Goal: Task Accomplishment & Management: Manage account settings

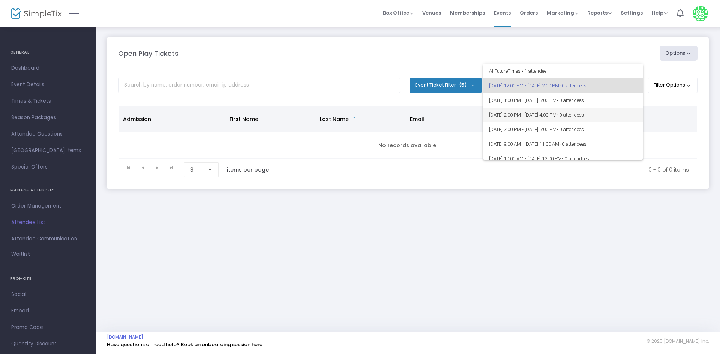
scroll to position [38, 0]
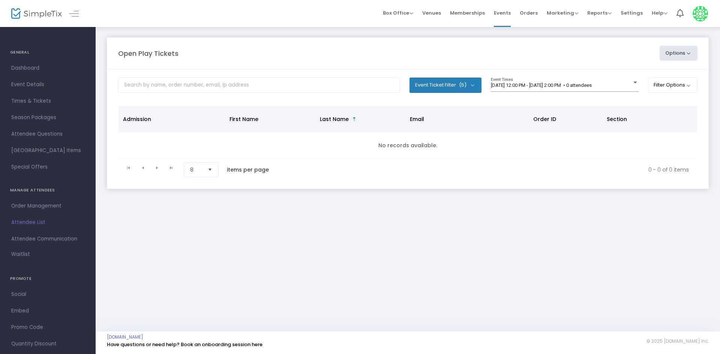
click at [605, 94] on div "[DATE] 12:00 PM - [DATE] 2:00 PM • 0 attendees Event Times" at bounding box center [565, 88] width 148 height 21
click at [614, 102] on m-panel-content "Event Ticket Filter (5) Select All First Child Open Play Additional Child Open …" at bounding box center [408, 129] width 602 height 120
click at [592, 87] on span "[DATE] 12:00 PM - [DATE] 2:00 PM • 0 attendees" at bounding box center [541, 86] width 101 height 6
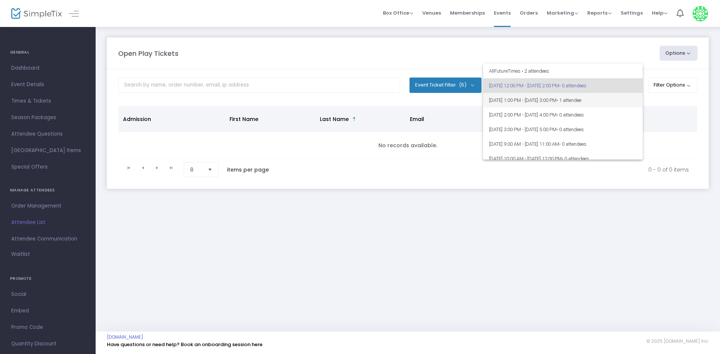
click at [615, 96] on span "[DATE] 1:00 PM - [DATE] 3:00 PM • 1 attendee" at bounding box center [563, 100] width 148 height 15
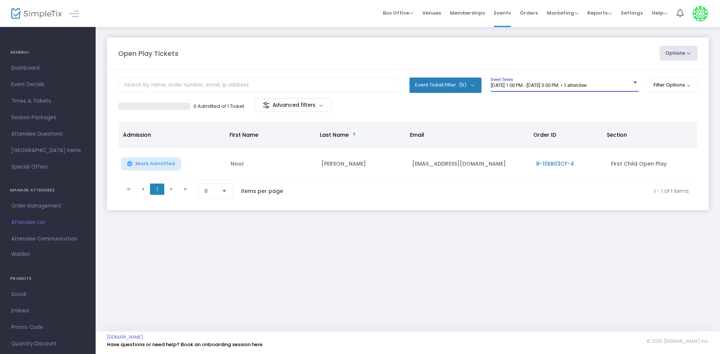
click at [542, 88] on span "9/22/2025 @ 1:00 PM - 9/22/2025 @ 3:00 PM • 1 attendee" at bounding box center [539, 86] width 96 height 6
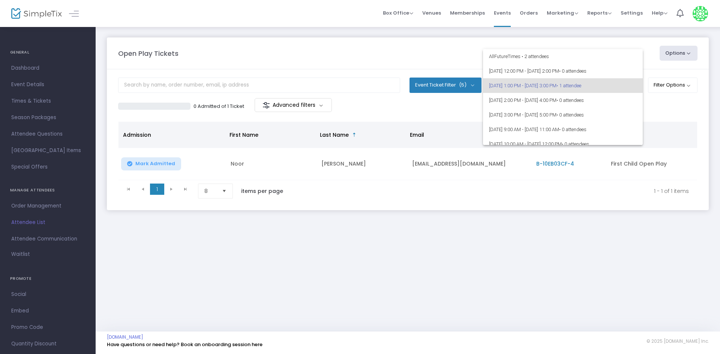
click at [356, 266] on div at bounding box center [360, 177] width 720 height 354
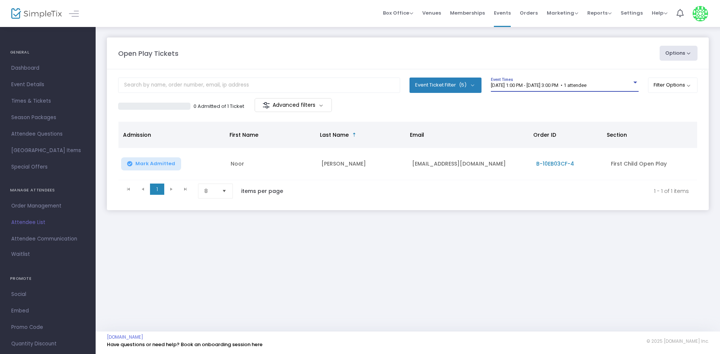
click at [564, 87] on span "9/22/2025 @ 1:00 PM - 9/22/2025 @ 3:00 PM • 1 attendee" at bounding box center [539, 86] width 96 height 6
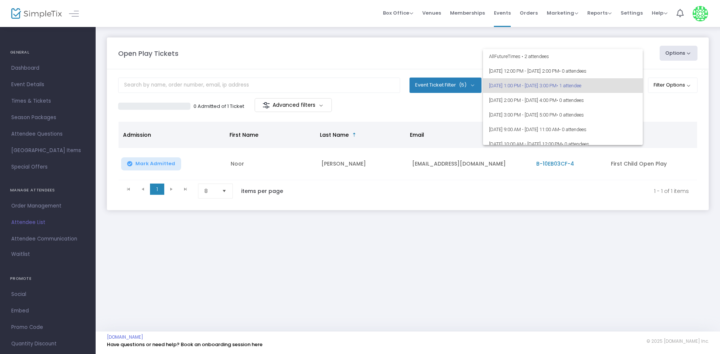
click at [536, 165] on div at bounding box center [360, 177] width 720 height 354
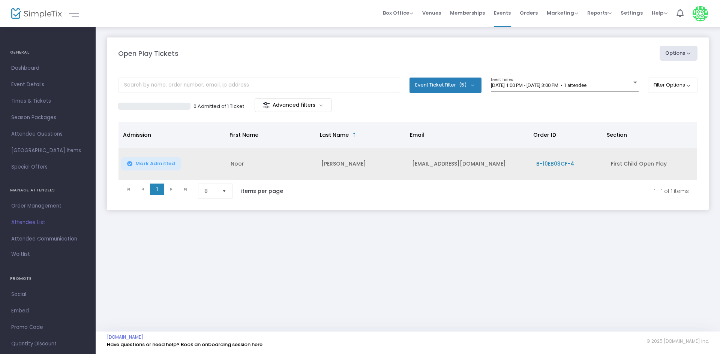
click at [538, 164] on span "B-10EB03CF-4" at bounding box center [555, 164] width 38 height 8
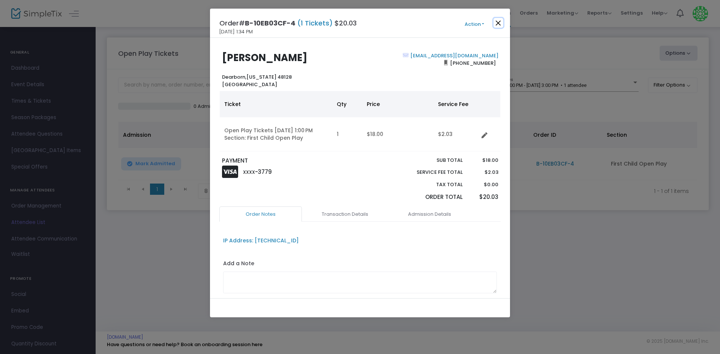
click at [502, 24] on button "Close" at bounding box center [499, 23] width 10 height 10
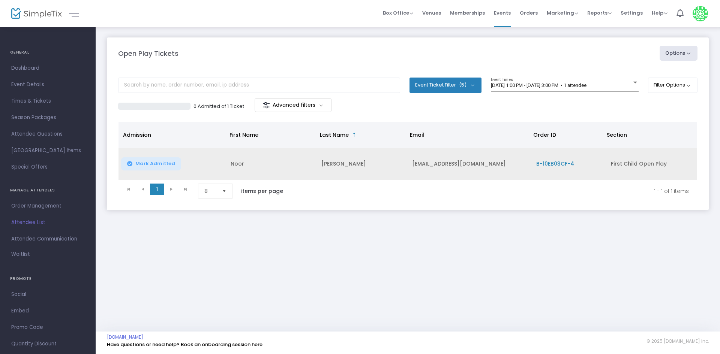
click at [139, 162] on span "Mark Admitted" at bounding box center [155, 164] width 40 height 6
click at [240, 163] on td "Noor" at bounding box center [271, 164] width 91 height 32
copy td "Noor"
click at [232, 164] on td "Noor" at bounding box center [271, 164] width 91 height 32
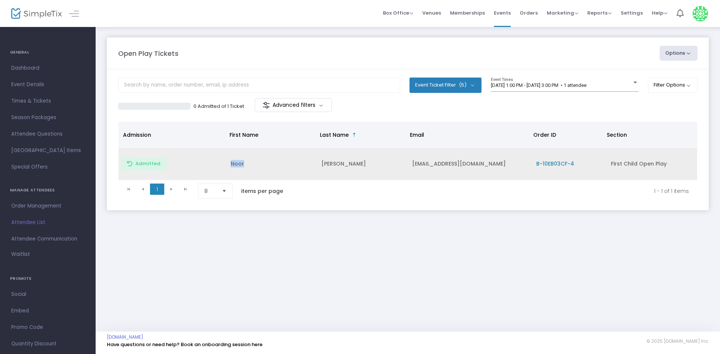
click at [232, 164] on td "Noor" at bounding box center [271, 164] width 91 height 32
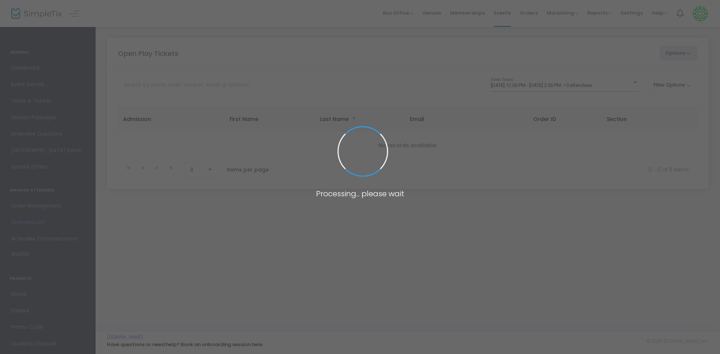
click at [546, 80] on body "Processing... please wait Box Office Sell Tickets Bookings Sell Season Pass Ven…" at bounding box center [360, 177] width 720 height 354
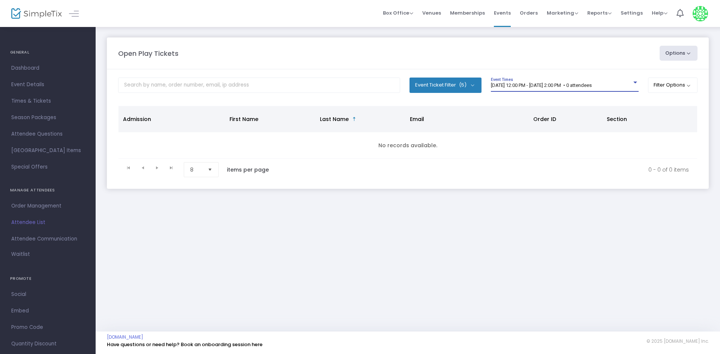
click at [546, 85] on span "[DATE] 12:00 PM - [DATE] 2:00 PM • 0 attendees" at bounding box center [541, 86] width 101 height 6
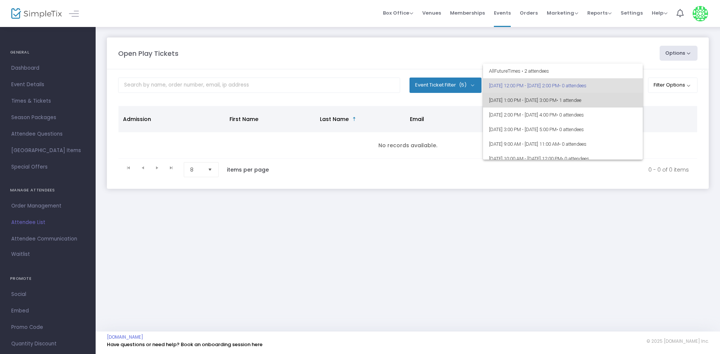
click at [574, 105] on span "[DATE] 1:00 PM - [DATE] 3:00 PM • 1 attendee" at bounding box center [563, 100] width 148 height 15
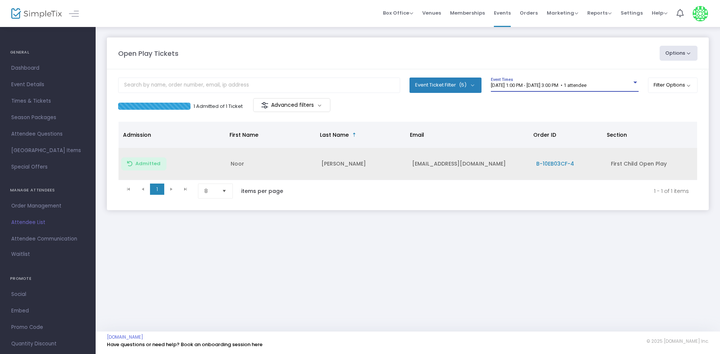
click at [540, 165] on span "B-10EB03CF-4" at bounding box center [555, 164] width 38 height 8
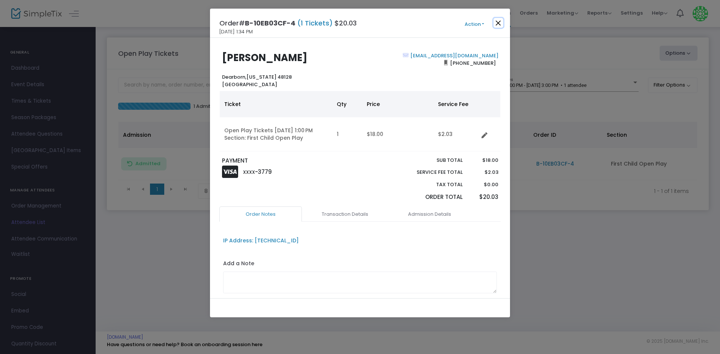
click at [495, 19] on button "Close" at bounding box center [499, 23] width 10 height 10
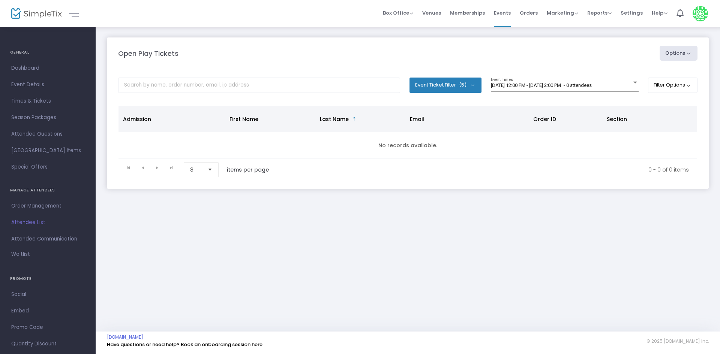
click at [571, 93] on div "9/22/2025 @ 12:00 PM - 9/22/2025 @ 2:00 PM • 0 attendees Event Times" at bounding box center [565, 88] width 148 height 21
click at [583, 82] on div "9/22/2025 @ 12:00 PM - 9/22/2025 @ 2:00 PM • 0 attendees Event Times" at bounding box center [565, 85] width 148 height 14
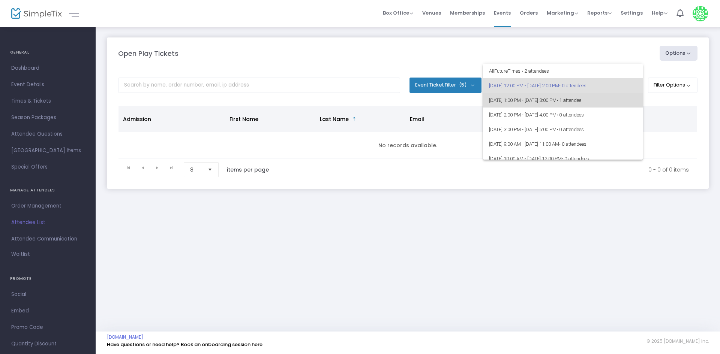
click at [601, 95] on span "9/22/2025 @ 1:00 PM - 9/22/2025 @ 3:00 PM • 1 attendee" at bounding box center [563, 100] width 148 height 15
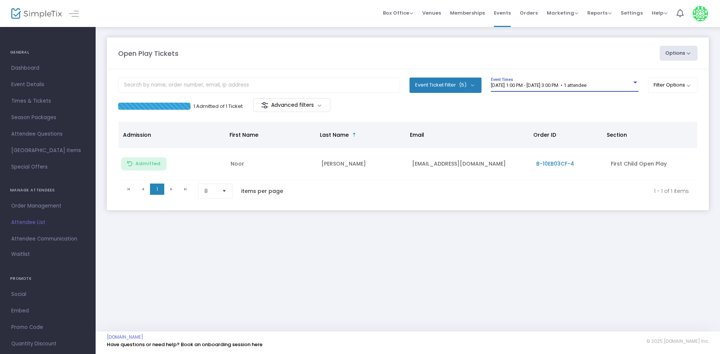
click at [534, 87] on span "9/22/2025 @ 1:00 PM - 9/22/2025 @ 3:00 PM • 1 attendee" at bounding box center [539, 86] width 96 height 6
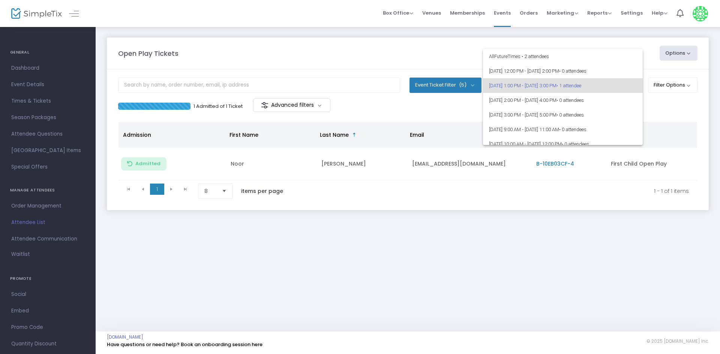
click at [487, 208] on div at bounding box center [360, 177] width 720 height 354
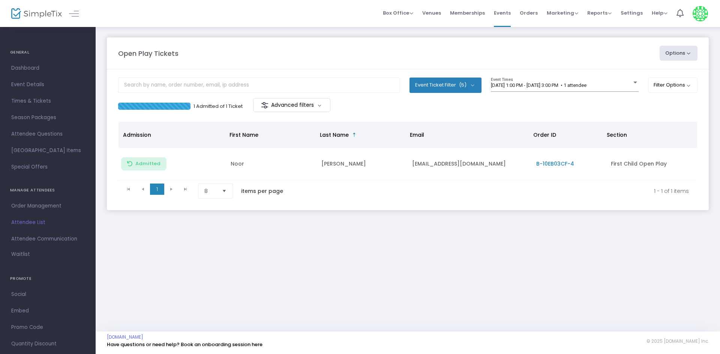
click at [281, 237] on div "Open Play Tickets Options Import Attendees Export List Print Name Tags Export t…" at bounding box center [408, 131] width 624 height 210
click at [517, 84] on span "9/22/2025 @ 1:00 PM - 9/22/2025 @ 3:00 PM • 1 attendee" at bounding box center [539, 86] width 96 height 6
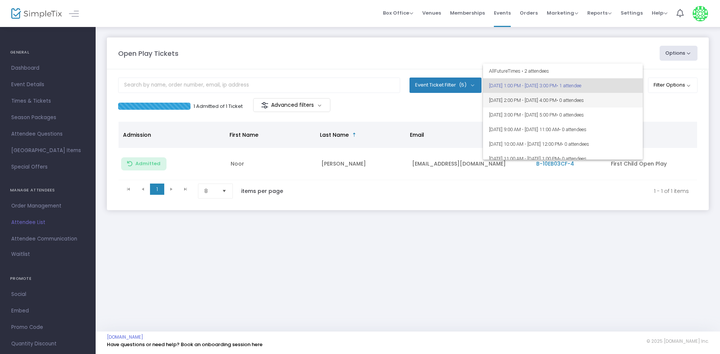
click at [503, 94] on span "9/22/2025 @ 2:00 PM - 9/22/2025 @ 4:00 PM • 0 attendees" at bounding box center [563, 100] width 148 height 15
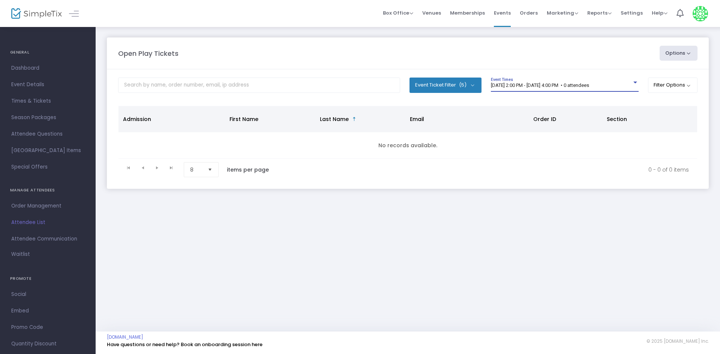
click at [510, 87] on span "[DATE] 2:00 PM - [DATE] 4:00 PM • 0 attendees" at bounding box center [540, 86] width 98 height 6
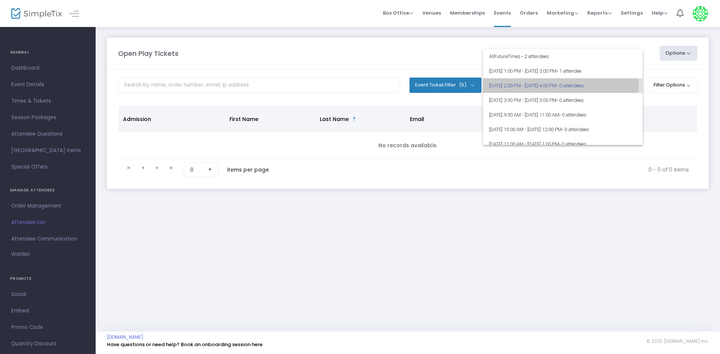
click at [510, 87] on span "9/22/2025 @ 2:00 PM - 9/22/2025 @ 4:00 PM • 0 attendees" at bounding box center [563, 85] width 148 height 15
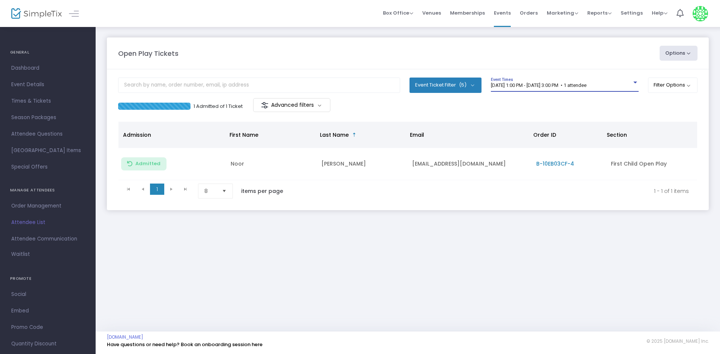
click at [535, 86] on span "[DATE] 1:00 PM - [DATE] 3:00 PM • 1 attendee" at bounding box center [539, 86] width 96 height 6
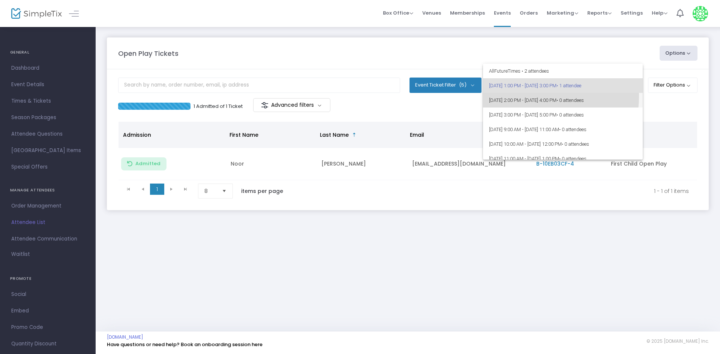
click at [529, 96] on span "9/22/2025 @ 2:00 PM - 9/22/2025 @ 4:00 PM • 0 attendees" at bounding box center [563, 100] width 148 height 15
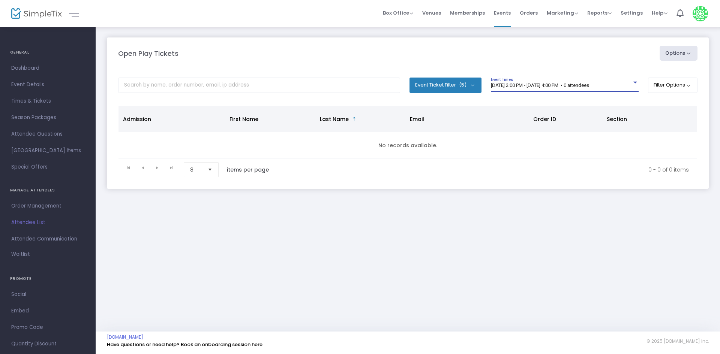
click at [527, 83] on span "9/22/2025 @ 2:00 PM - 9/22/2025 @ 4:00 PM • 0 attendees" at bounding box center [540, 86] width 98 height 6
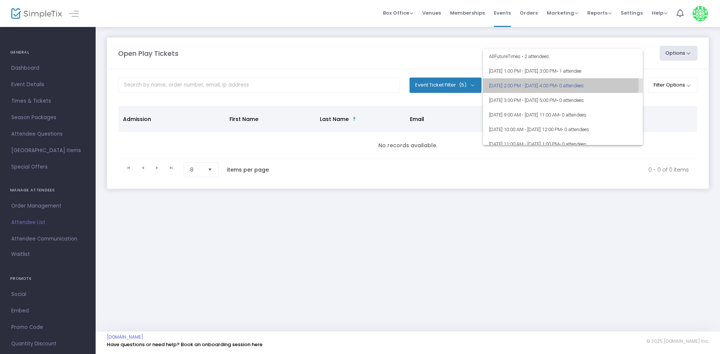
click at [527, 83] on span "9/22/2025 @ 2:00 PM - 9/22/2025 @ 4:00 PM • 0 attendees" at bounding box center [563, 85] width 148 height 15
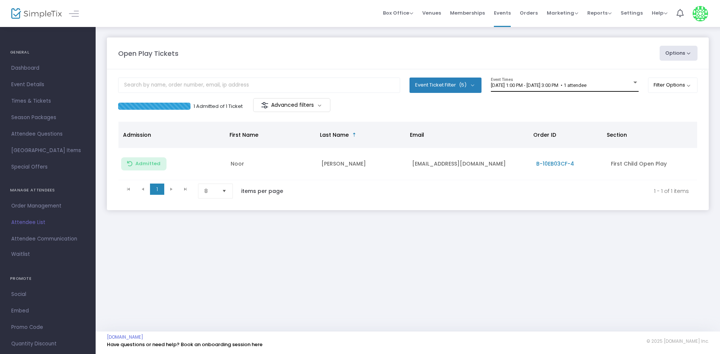
click at [554, 79] on div "[DATE] 1:00 PM - [DATE] 3:00 PM • 1 attendee Event Times" at bounding box center [565, 85] width 148 height 14
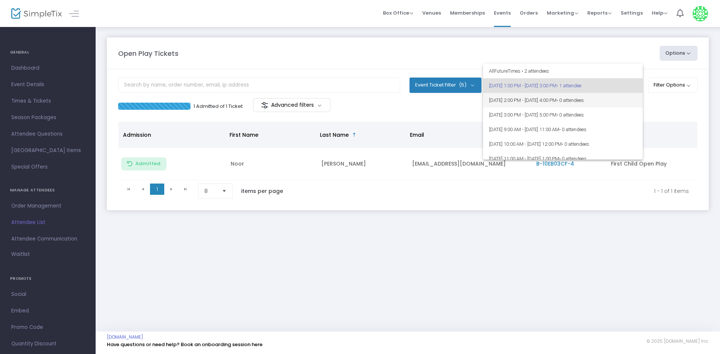
click at [540, 99] on span "[DATE] 2:00 PM - [DATE] 4:00 PM • 0 attendees" at bounding box center [563, 100] width 148 height 15
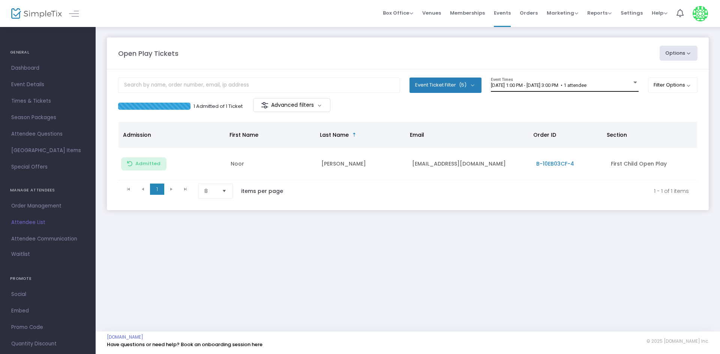
click at [547, 83] on span "[DATE] 1:00 PM - [DATE] 3:00 PM • 1 attendee" at bounding box center [539, 86] width 96 height 6
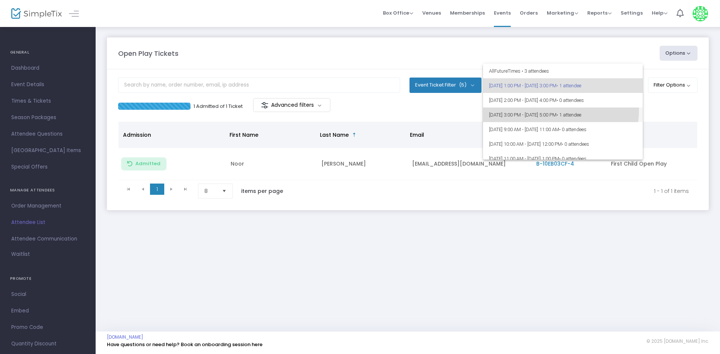
click at [534, 109] on span "[DATE] 3:00 PM - [DATE] 5:00 PM • 1 attendee" at bounding box center [563, 115] width 148 height 15
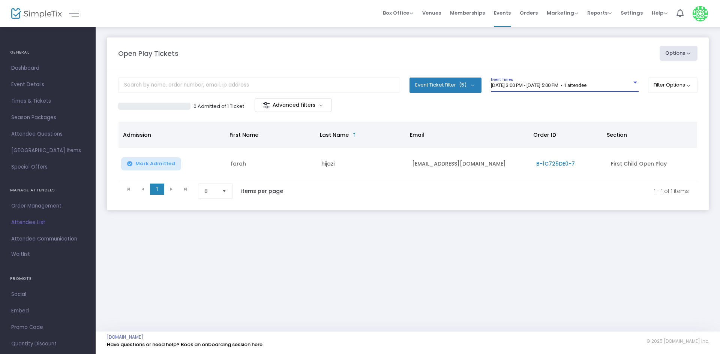
click at [532, 84] on span "[DATE] 3:00 PM - [DATE] 5:00 PM • 1 attendee" at bounding box center [539, 86] width 96 height 6
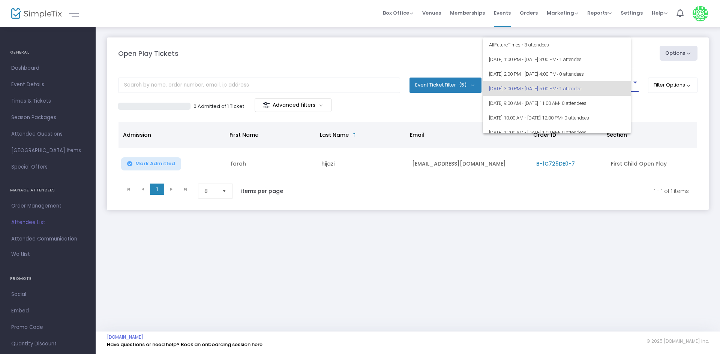
scroll to position [3, 0]
click at [552, 81] on span "[DATE] 3:00 PM - [DATE] 5:00 PM • 1 attendee" at bounding box center [563, 85] width 148 height 15
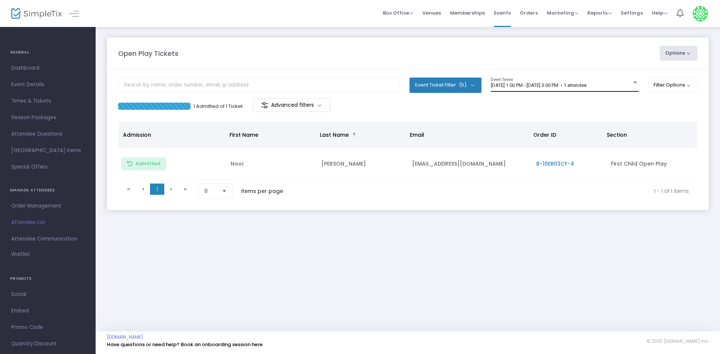
click at [581, 78] on div "[DATE] 1:00 PM - [DATE] 3:00 PM • 1 attendee Event Times" at bounding box center [565, 85] width 148 height 14
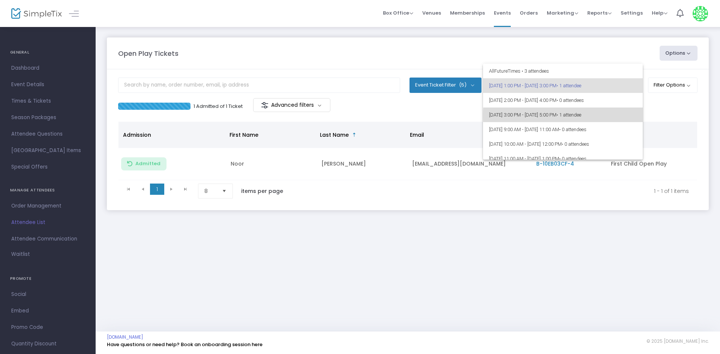
click at [581, 115] on span "• 1 attendee" at bounding box center [569, 115] width 25 height 6
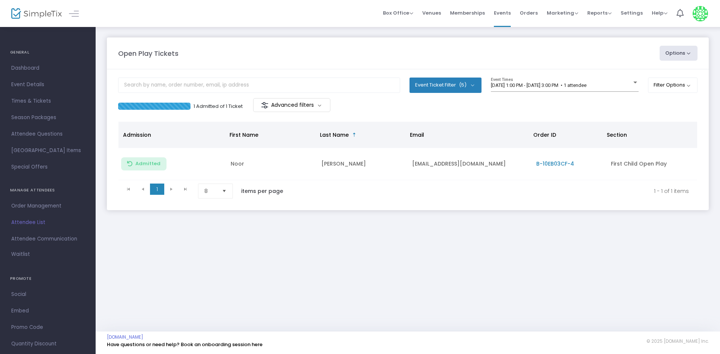
click at [577, 77] on m-panel-content "Event Ticket Filter (5) Select All First Child Open Play Additional Child Open …" at bounding box center [408, 139] width 602 height 141
click at [579, 86] on span "[DATE] 1:00 PM - [DATE] 3:00 PM • 1 attendee" at bounding box center [539, 86] width 96 height 6
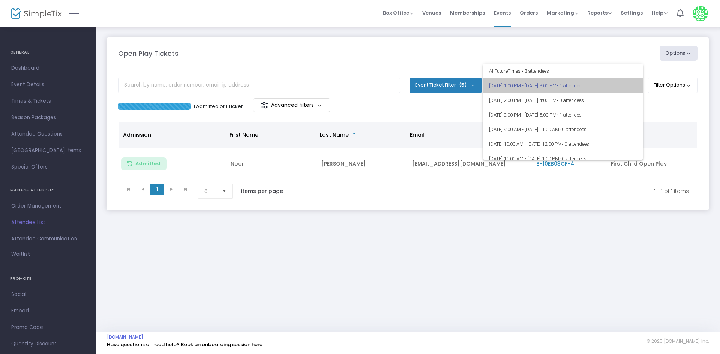
click at [579, 86] on span "9/22/2025 @ 1:00 PM - 9/22/2025 @ 3:00 PM • 1 attendee" at bounding box center [563, 85] width 148 height 15
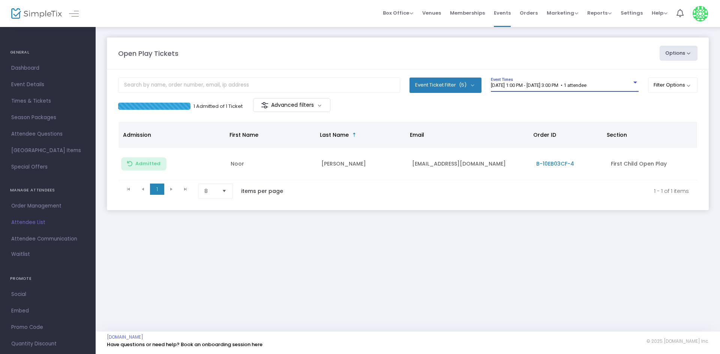
click at [579, 86] on span "9/22/2025 @ 1:00 PM - 9/22/2025 @ 3:00 PM • 1 attendee" at bounding box center [539, 86] width 96 height 6
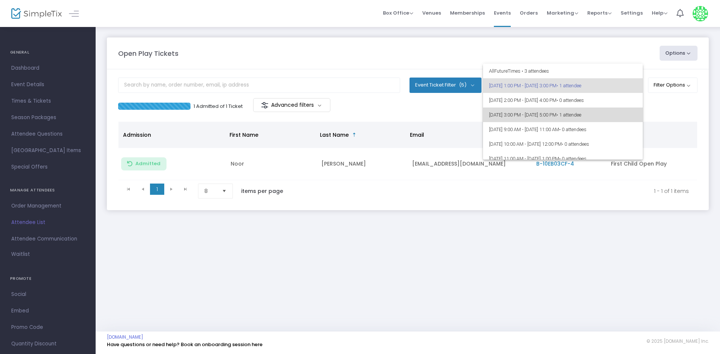
drag, startPoint x: 588, startPoint y: 114, endPoint x: 588, endPoint y: 120, distance: 5.6
click at [588, 120] on span "[DATE] 3:00 PM - [DATE] 5:00 PM • 1 attendee" at bounding box center [563, 115] width 148 height 15
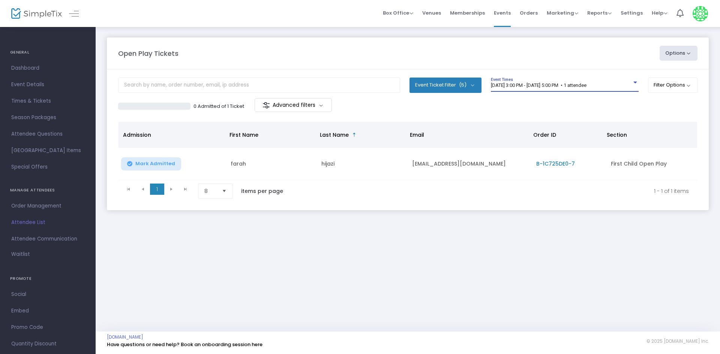
click at [587, 84] on span "[DATE] 3:00 PM - [DATE] 5:00 PM • 1 attendee" at bounding box center [539, 86] width 96 height 6
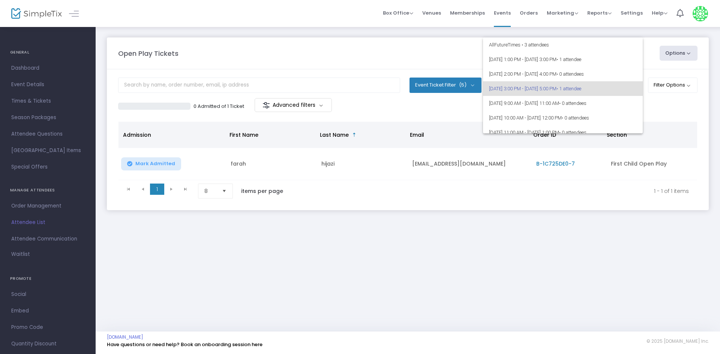
scroll to position [3, 0]
click at [581, 83] on span "• 1 attendee" at bounding box center [569, 86] width 25 height 6
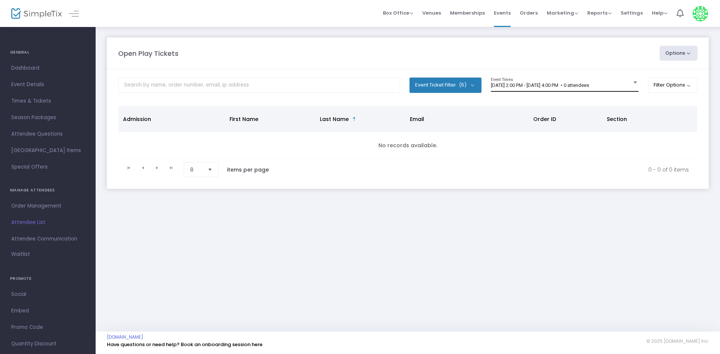
click at [583, 89] on div "[DATE] 2:00 PM - [DATE] 4:00 PM • 0 attendees Event Times" at bounding box center [565, 85] width 148 height 14
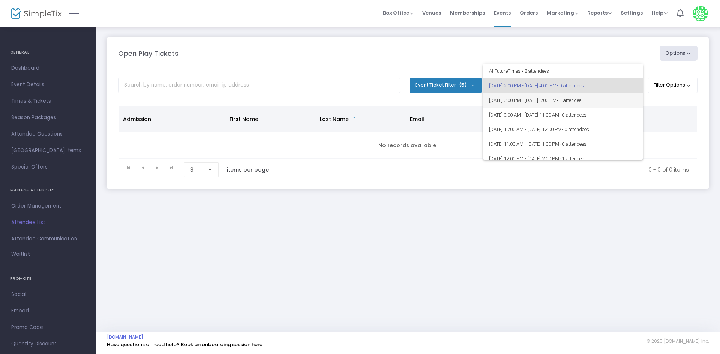
click at [557, 105] on span "[DATE] 3:00 PM - [DATE] 5:00 PM • 1 attendee" at bounding box center [563, 100] width 148 height 15
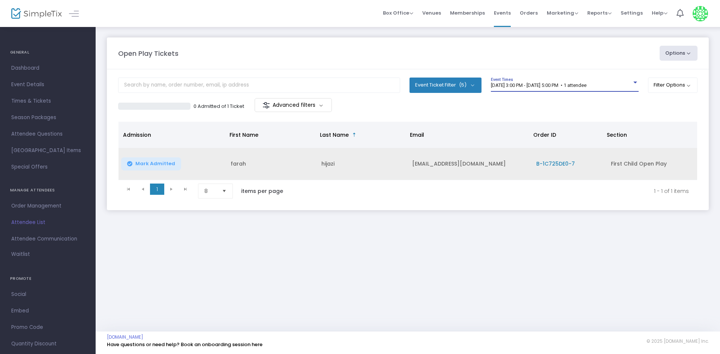
click at [456, 162] on td "[EMAIL_ADDRESS][DOMAIN_NAME]" at bounding box center [470, 164] width 124 height 32
copy td "[EMAIL_ADDRESS][DOMAIN_NAME]"
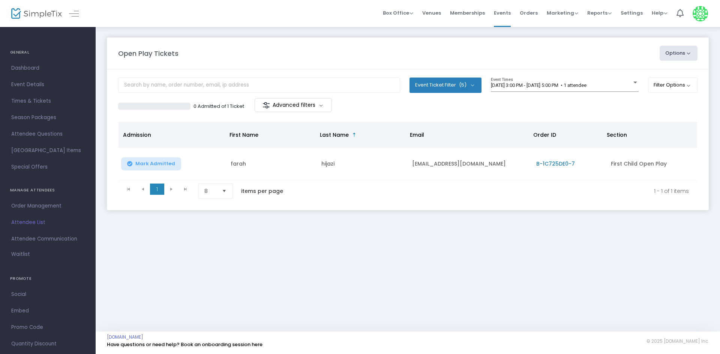
click at [374, 262] on div "Open Play Tickets Options Import Attendees Export List Print Name Tags Export t…" at bounding box center [408, 179] width 624 height 306
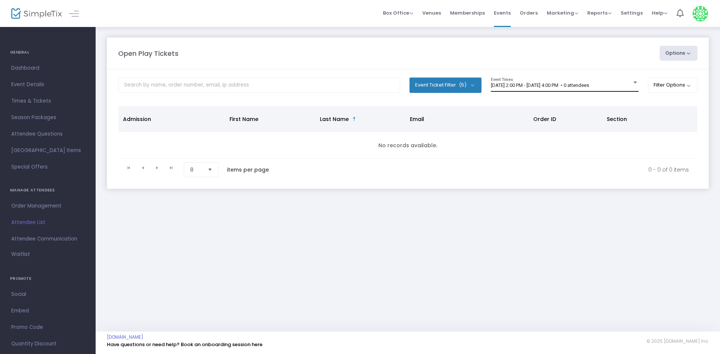
click at [602, 88] on div "[DATE] 2:00 PM - [DATE] 4:00 PM • 0 attendees" at bounding box center [561, 86] width 141 height 6
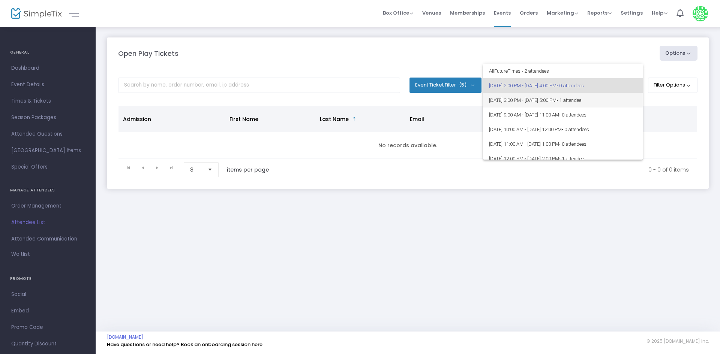
click at [563, 102] on span "[DATE] 3:00 PM - [DATE] 5:00 PM • 1 attendee" at bounding box center [563, 100] width 148 height 15
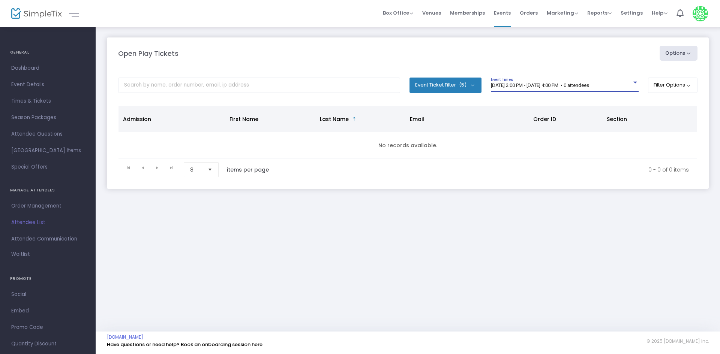
click at [548, 85] on span "[DATE] 2:00 PM - [DATE] 4:00 PM • 0 attendees" at bounding box center [540, 86] width 98 height 6
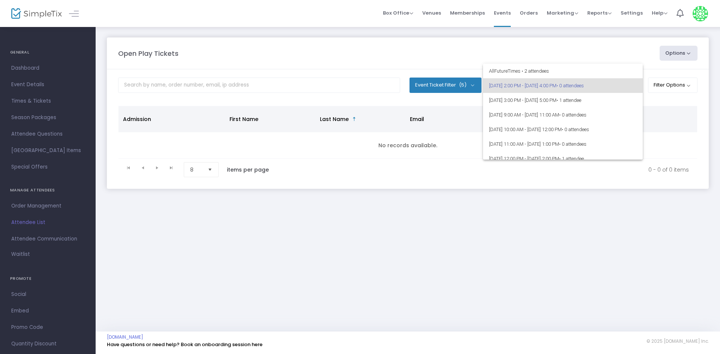
scroll to position [38, 0]
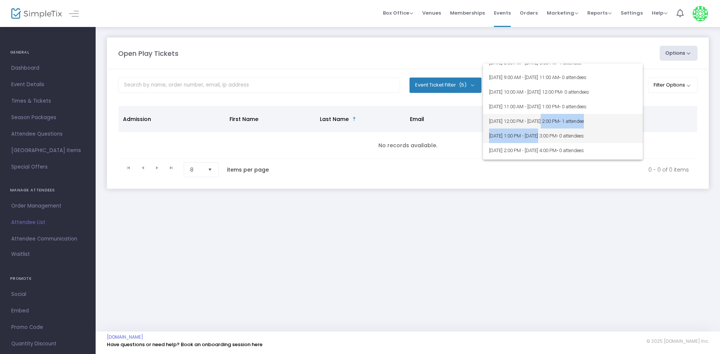
drag, startPoint x: 543, startPoint y: 124, endPoint x: 540, endPoint y: 138, distance: 14.1
click at [540, 138] on div "All Future Times • 2 attendees 9/22/2025 @ 2:00 PM - 9/22/2025 @ 4:00 PM • 0 at…" at bounding box center [563, 112] width 160 height 96
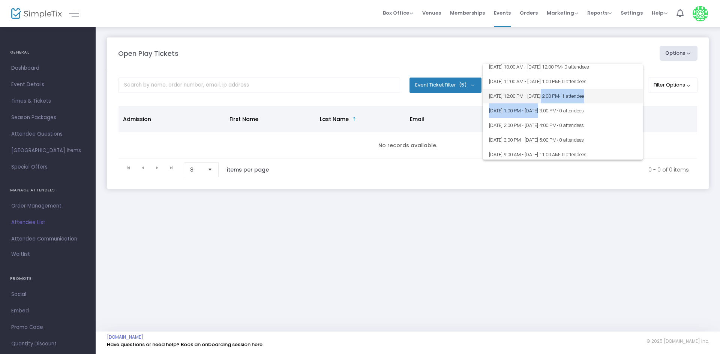
scroll to position [75, 0]
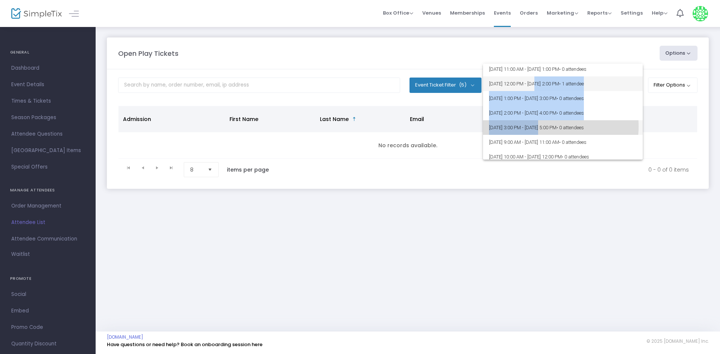
drag, startPoint x: 540, startPoint y: 127, endPoint x: 539, endPoint y: 89, distance: 37.5
click at [539, 89] on div "All Future Times • 2 attendees 9/22/2025 @ 2:00 PM - 9/22/2025 @ 4:00 PM • 0 at…" at bounding box center [563, 112] width 160 height 96
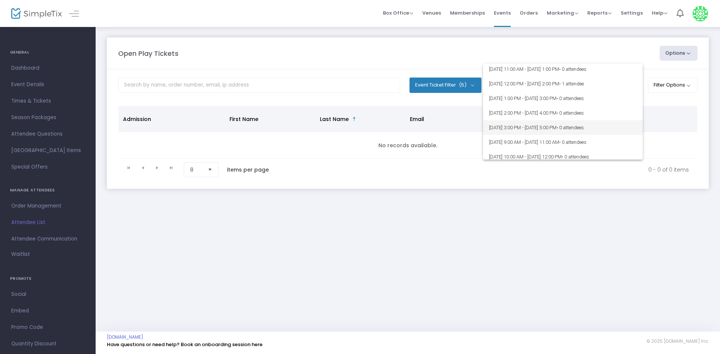
click at [577, 129] on span "9/23/2025 @ 3:00 PM - 9/23/2025 @ 5:00 PM • 0 attendees" at bounding box center [563, 127] width 148 height 15
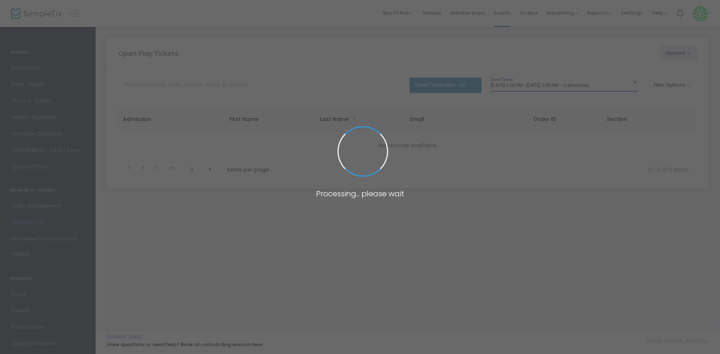
click at [573, 86] on span "9/23/2025 @ 3:00 PM - 9/23/2025 @ 5:00 PM • 0 attendees" at bounding box center [540, 86] width 98 height 6
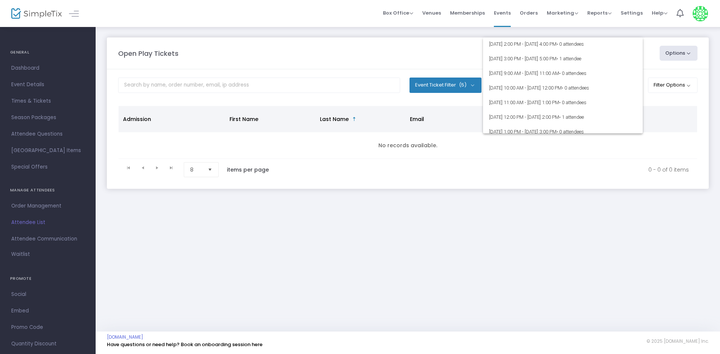
scroll to position [0, 0]
click at [570, 75] on span "[DATE] 3:00 PM - [DATE] 5:00 PM • 1 attendee" at bounding box center [563, 74] width 148 height 15
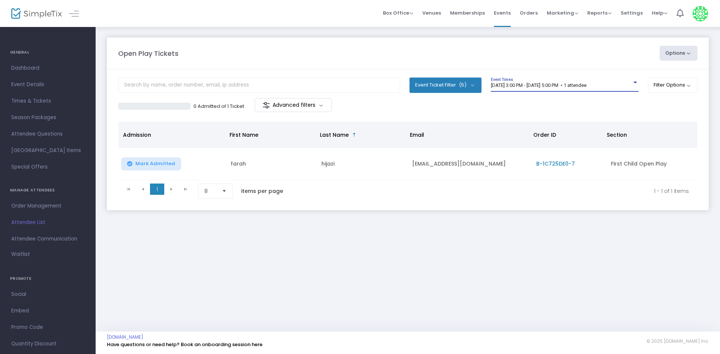
click at [587, 85] on span "[DATE] 3:00 PM - [DATE] 5:00 PM • 1 attendee" at bounding box center [539, 86] width 96 height 6
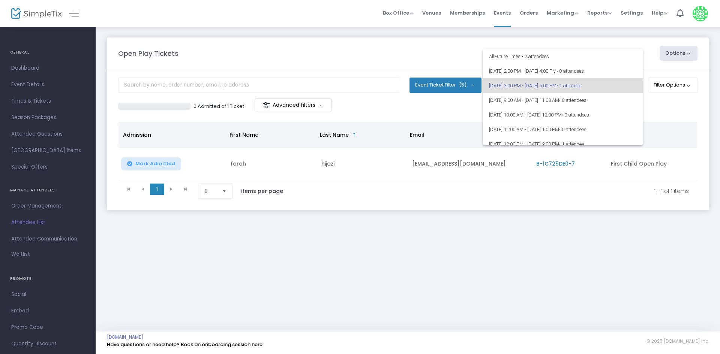
click at [418, 299] on div at bounding box center [360, 177] width 720 height 354
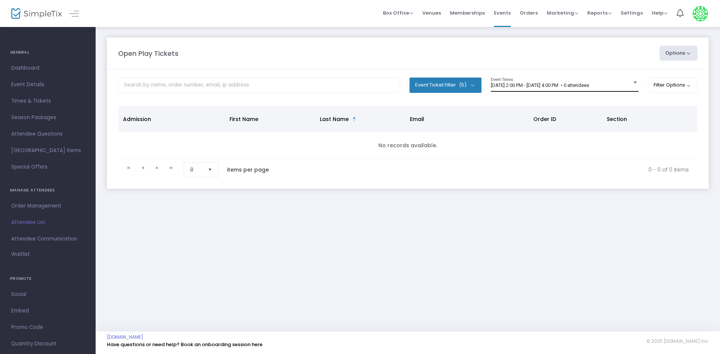
click at [580, 87] on span "[DATE] 2:00 PM - [DATE] 4:00 PM • 0 attendees" at bounding box center [540, 86] width 98 height 6
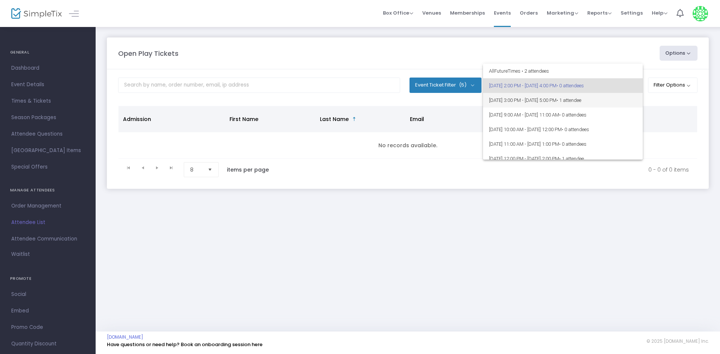
click at [576, 102] on span "[DATE] 3:00 PM - [DATE] 5:00 PM • 1 attendee" at bounding box center [563, 100] width 148 height 15
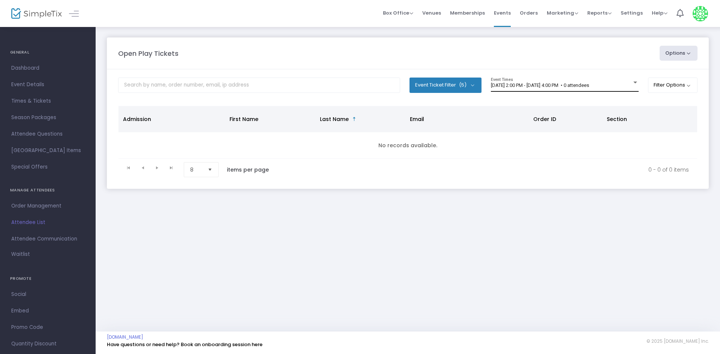
click at [563, 86] on span "[DATE] 2:00 PM - [DATE] 4:00 PM • 0 attendees" at bounding box center [540, 86] width 98 height 6
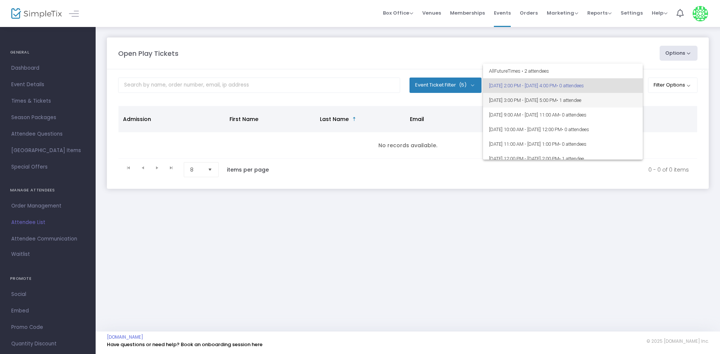
click at [563, 95] on span "[DATE] 3:00 PM - [DATE] 5:00 PM • 1 attendee" at bounding box center [563, 100] width 148 height 15
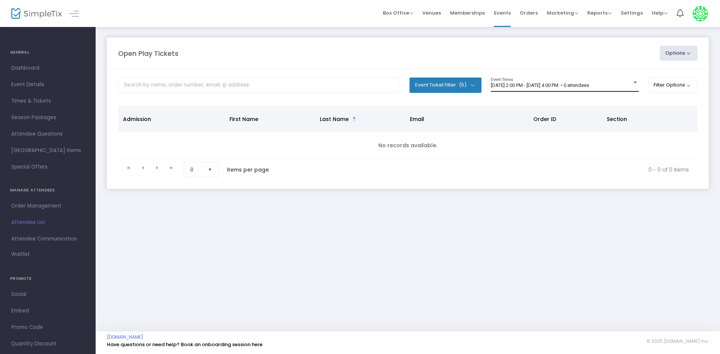
click at [574, 90] on div "[DATE] 2:00 PM - [DATE] 4:00 PM • 0 attendees Event Times" at bounding box center [565, 85] width 148 height 14
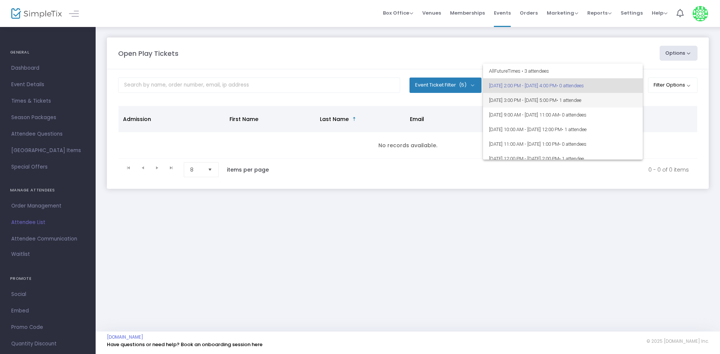
click at [563, 102] on span "[DATE] 3:00 PM - [DATE] 5:00 PM • 1 attendee" at bounding box center [563, 100] width 148 height 15
